Goal: Information Seeking & Learning: Learn about a topic

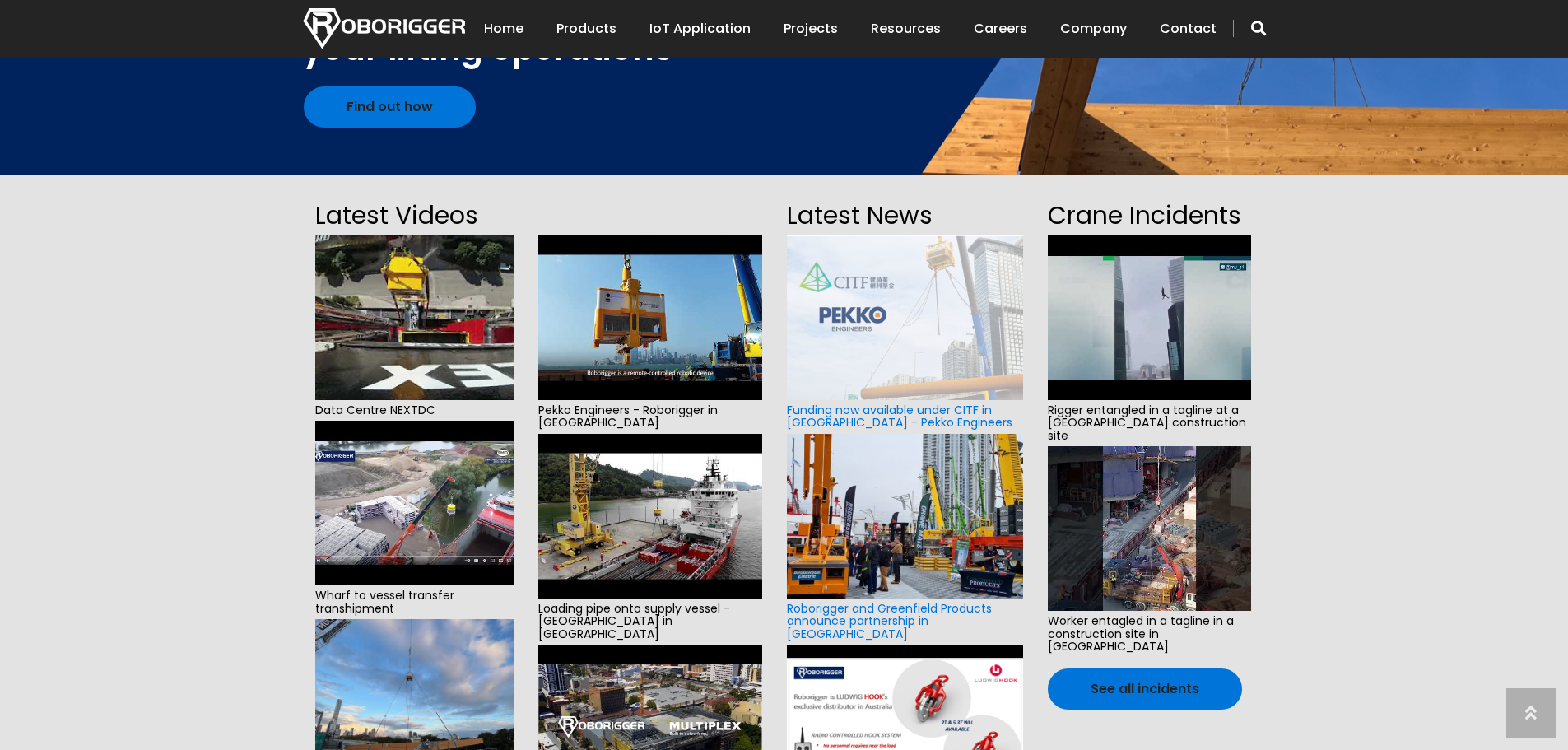
scroll to position [412, 0]
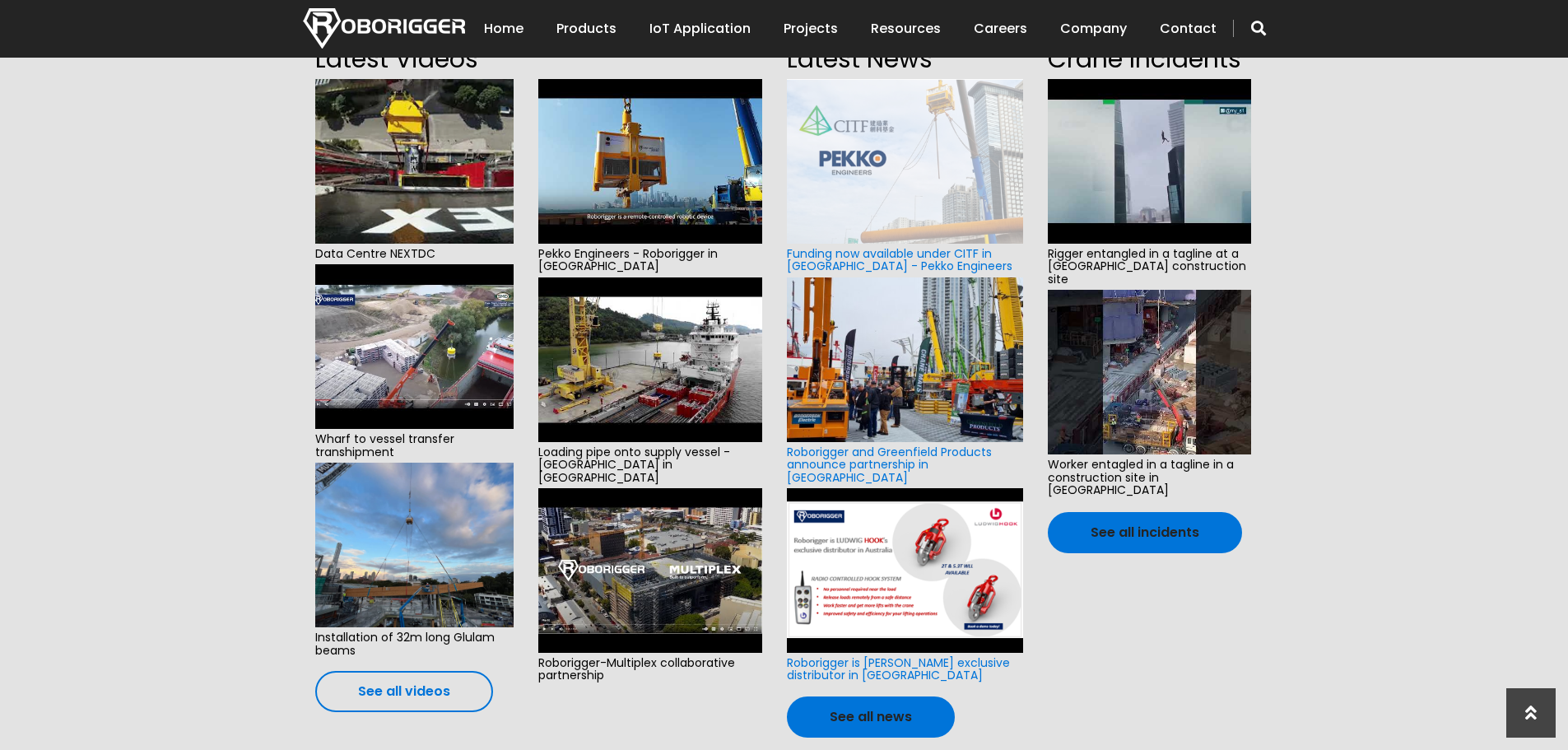
click at [408, 687] on link "See all videos" at bounding box center [403, 691] width 178 height 41
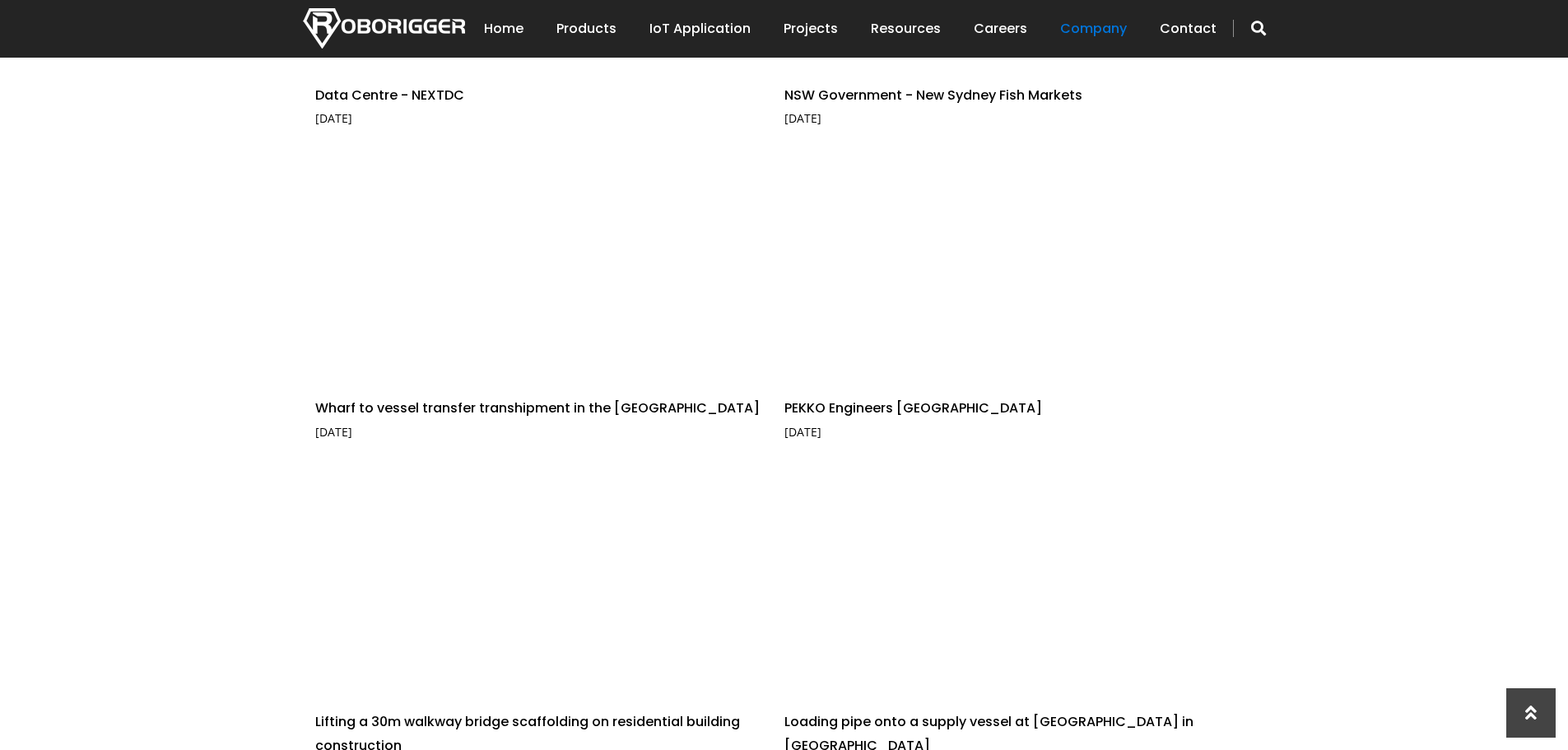
scroll to position [247, 0]
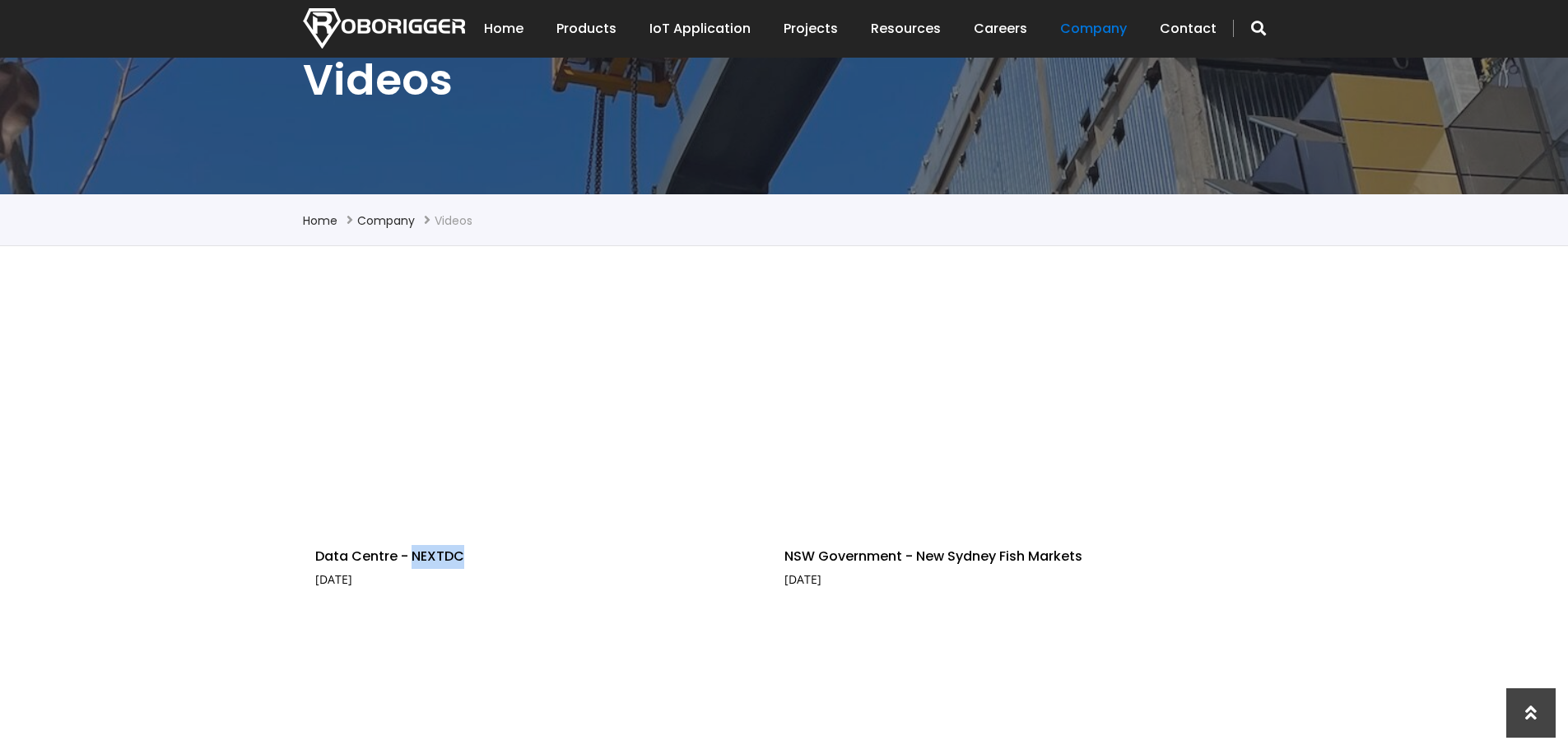
drag, startPoint x: 410, startPoint y: 556, endPoint x: 461, endPoint y: 557, distance: 51.0
click at [461, 557] on p "Data Centre - NEXTDC [DATE]" at bounding box center [537, 568] width 445 height 48
copy p "NEXTDC"
